Goal: Transaction & Acquisition: Book appointment/travel/reservation

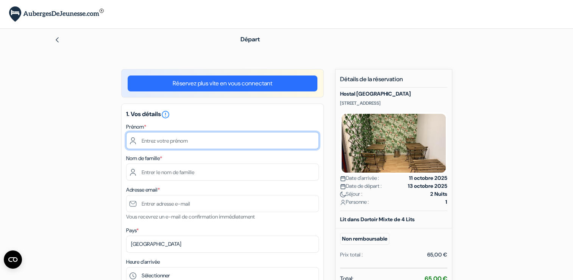
click at [144, 139] on input "text" at bounding box center [222, 140] width 193 height 17
type input "Fabrice"
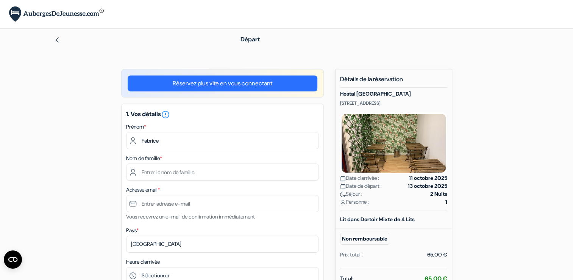
type input "Ndem"
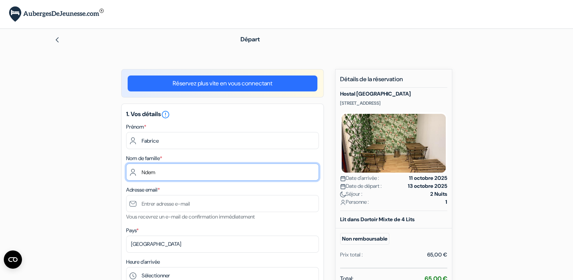
type input "[EMAIL_ADDRESS][DOMAIN_NAME]"
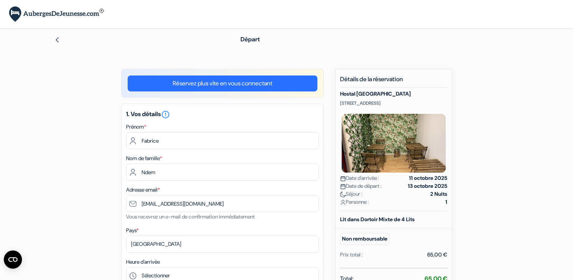
type input "911 746 118"
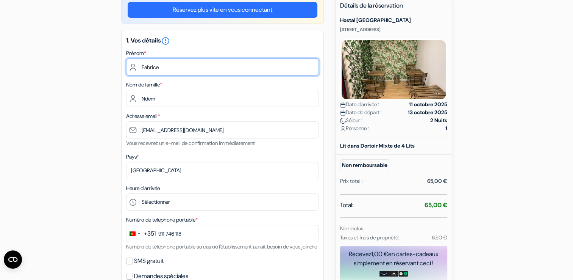
scroll to position [74, 0]
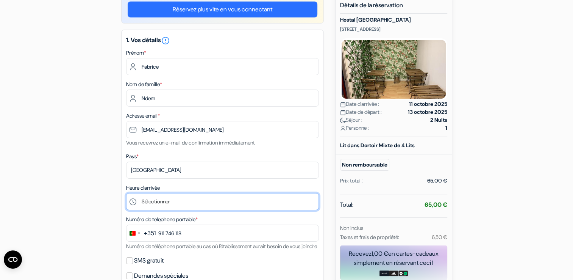
click at [159, 203] on select "Sélectionner 15:00 16:00 17:00 18:00 19:00 20:00 21:00 22:00 23:00 0:00" at bounding box center [222, 201] width 193 height 17
select select "22"
click at [126, 193] on select "Sélectionner 15:00 16:00 17:00 18:00 19:00 20:00 21:00 22:00 23:00 0:00" at bounding box center [222, 201] width 193 height 17
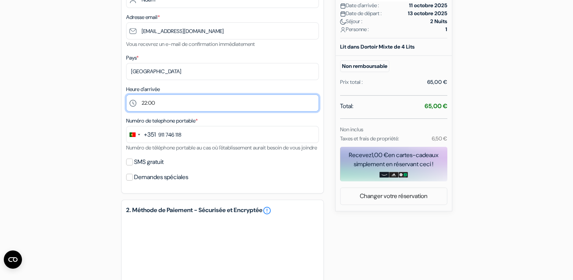
scroll to position [175, 0]
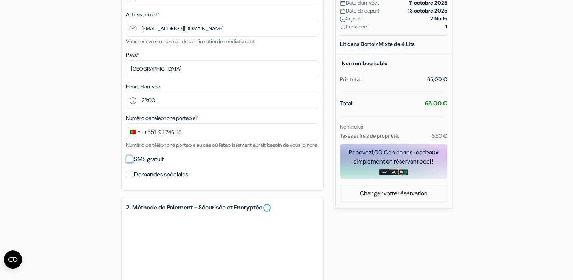
click at [131, 162] on input "SMS gratuit" at bounding box center [129, 159] width 7 height 7
checkbox input "true"
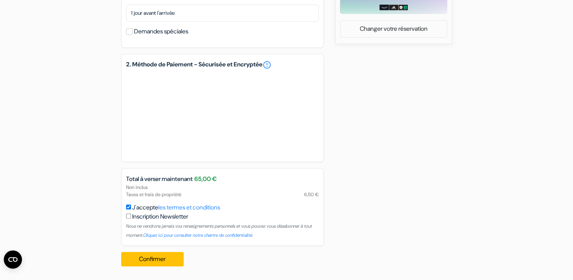
scroll to position [348, 0]
click at [143, 261] on button "Confirmer Loading..." at bounding box center [152, 258] width 63 height 14
